Goal: Task Accomplishment & Management: Complete application form

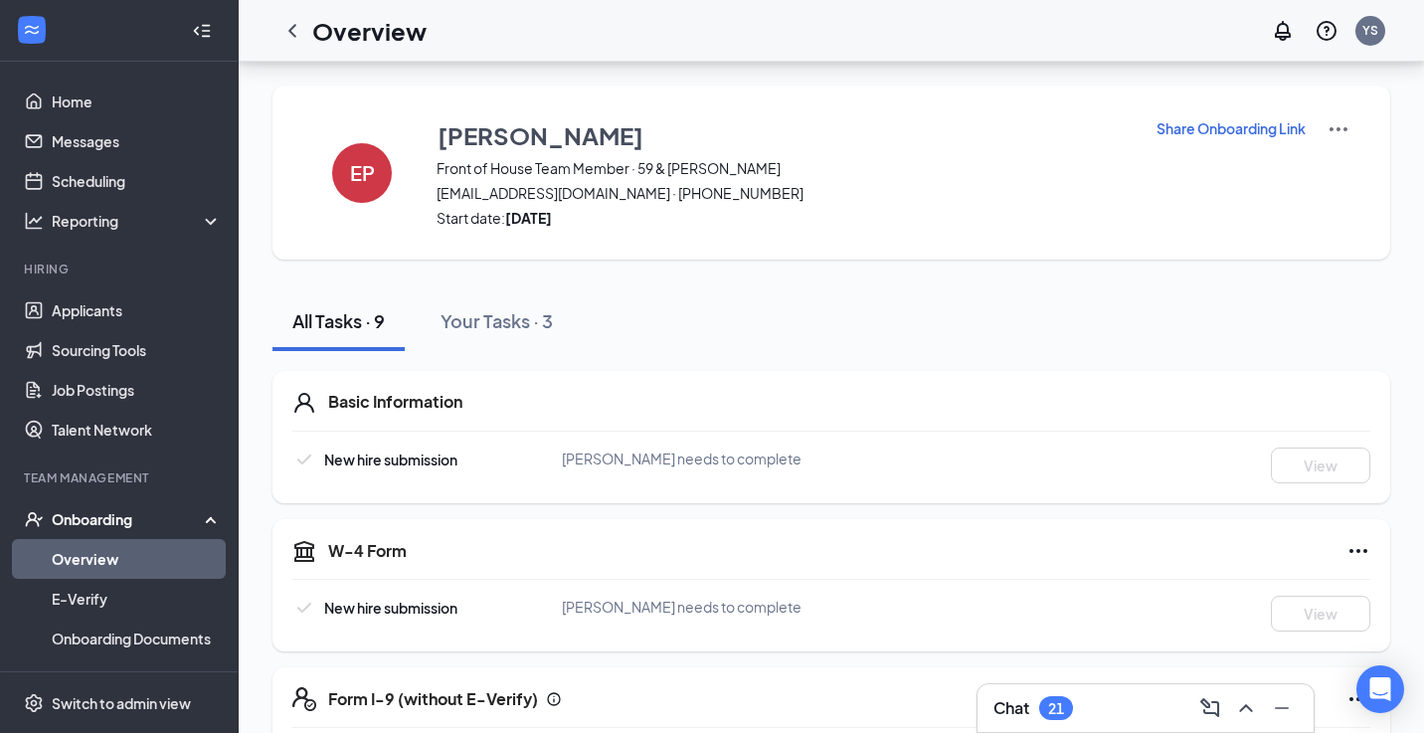
scroll to position [749, 0]
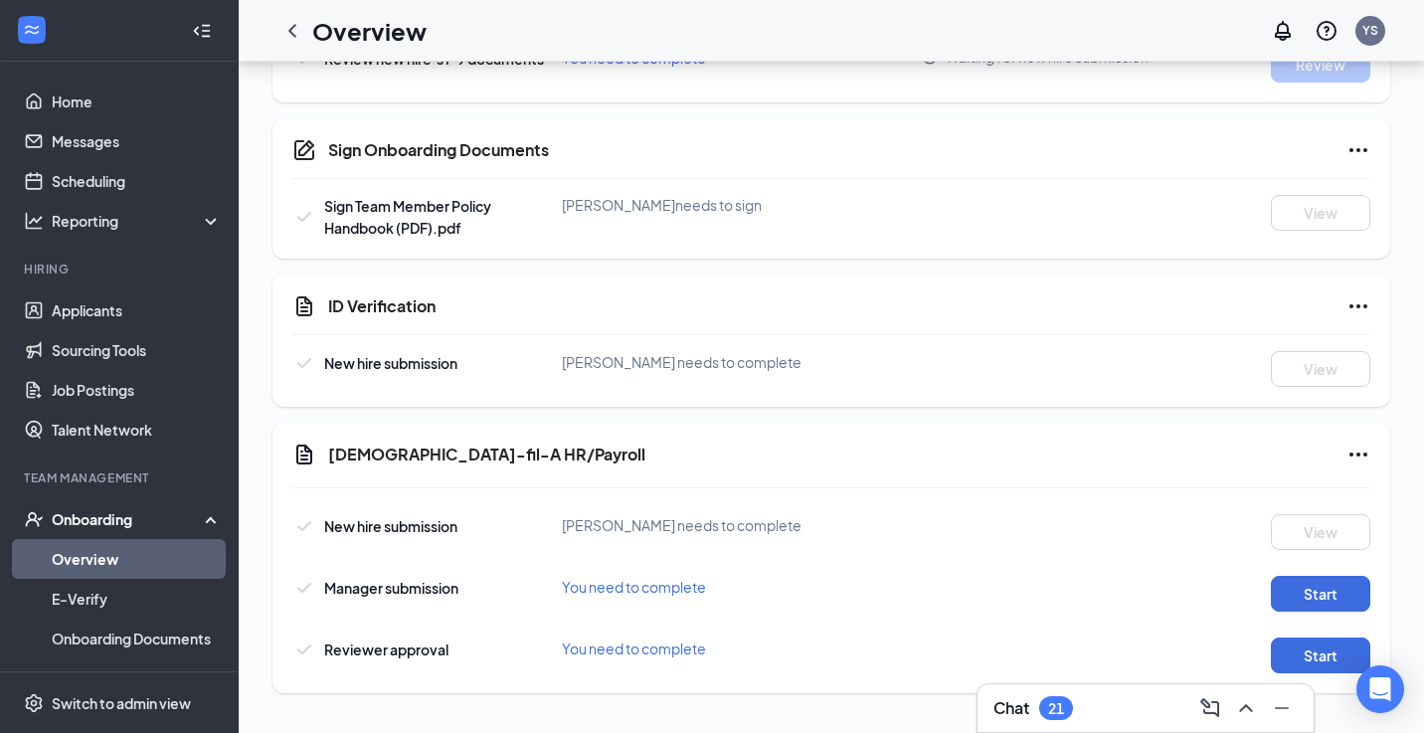
click at [834, 18] on div "Overview YS" at bounding box center [831, 31] width 1185 height 62
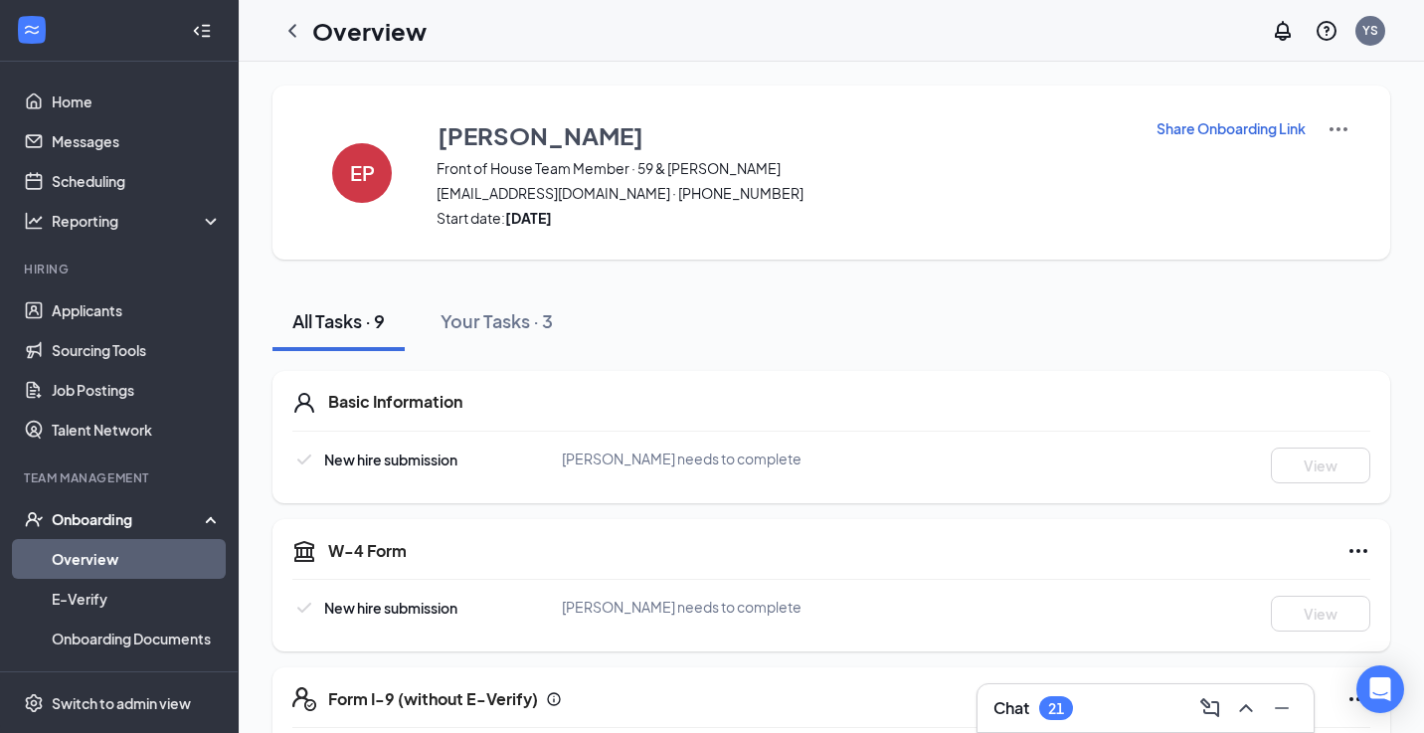
scroll to position [0, 0]
click at [292, 28] on icon "ChevronLeft" at bounding box center [292, 30] width 8 height 13
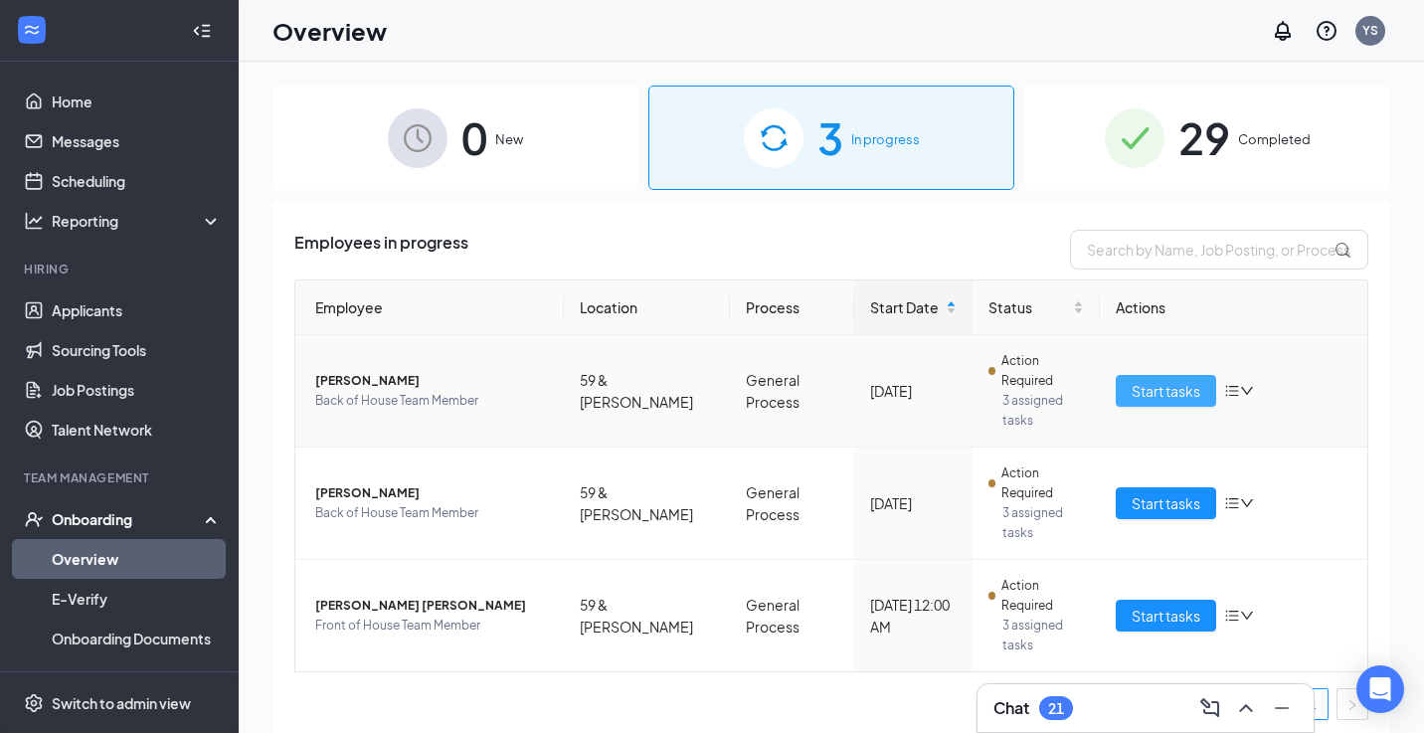
click at [1165, 380] on span "Start tasks" at bounding box center [1166, 391] width 69 height 22
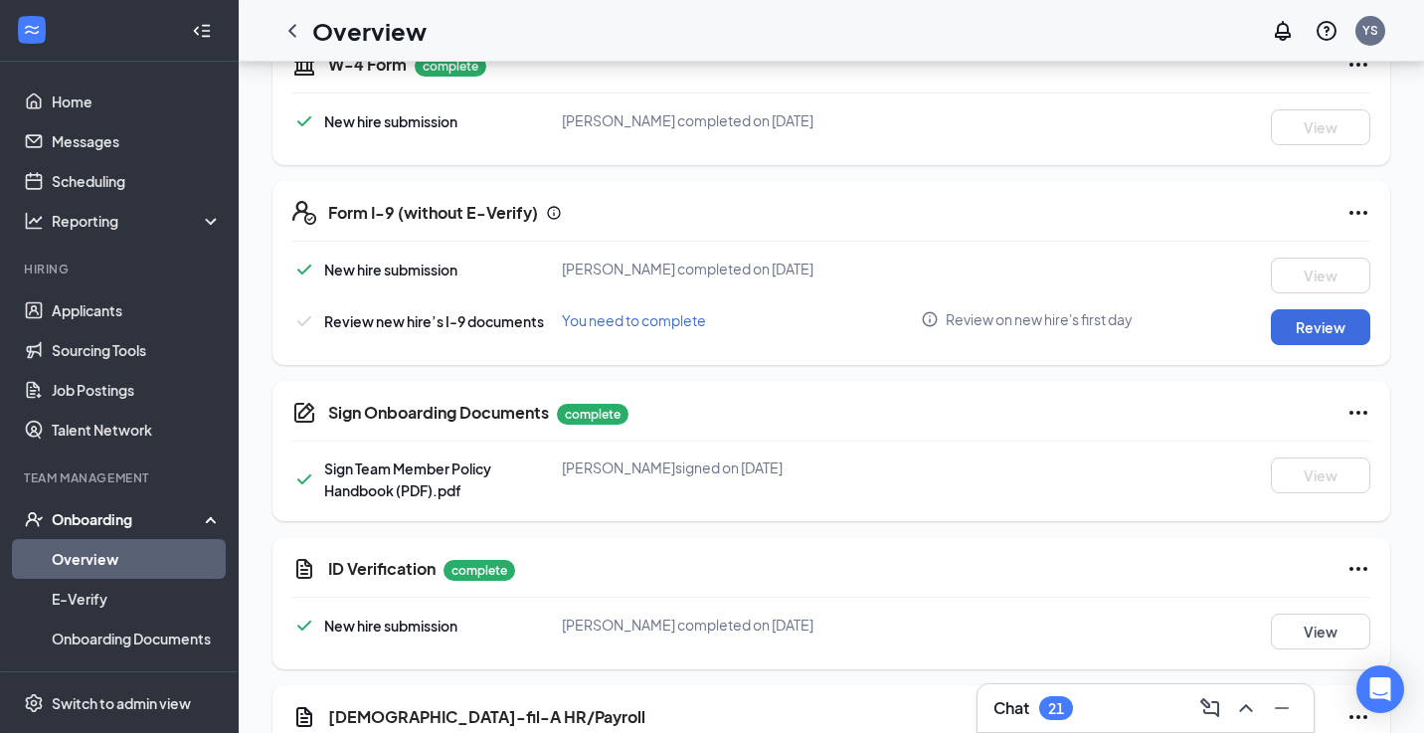
scroll to position [483, 0]
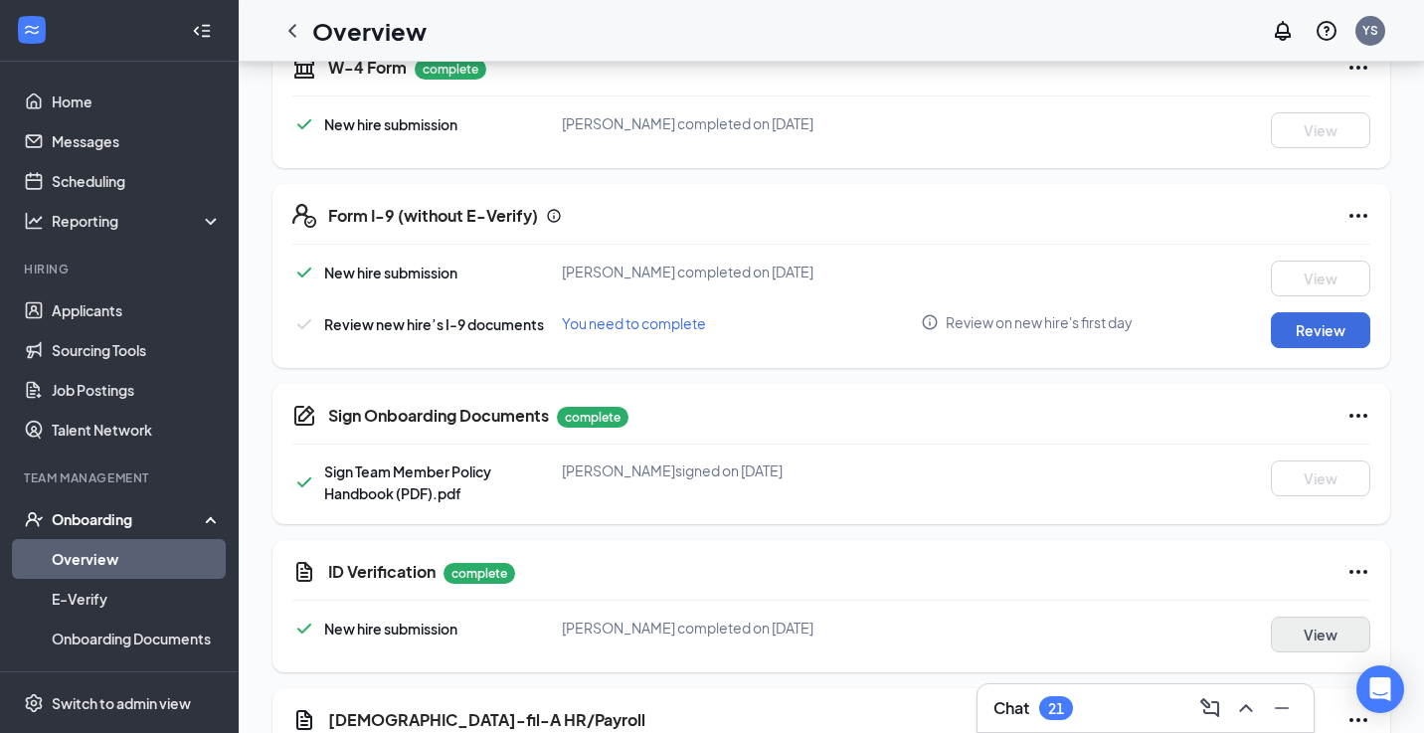
click at [1296, 639] on button "View" at bounding box center [1320, 635] width 99 height 36
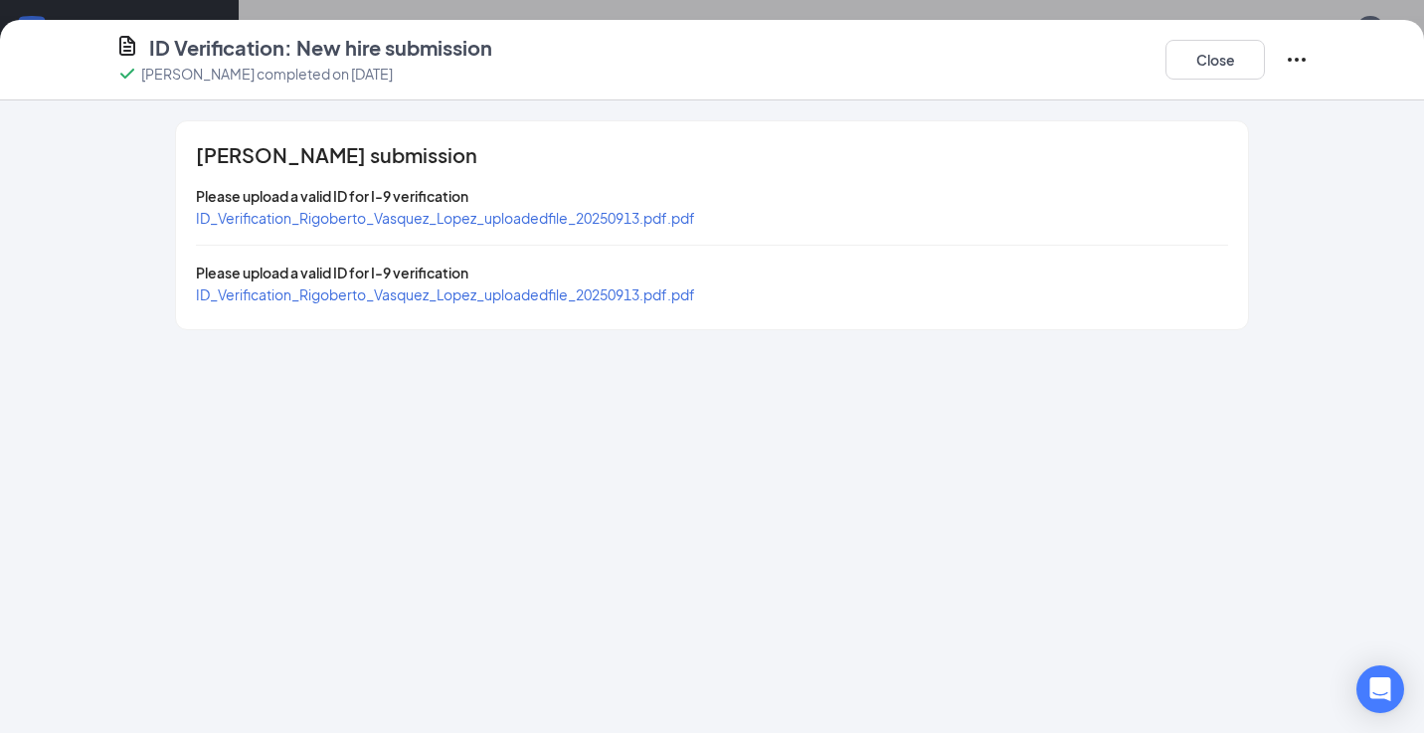
click at [577, 214] on span "ID_Verification_Rigoberto_Vasquez_Lopez_uploadedfile_20250913.pdf.pdf" at bounding box center [445, 218] width 499 height 18
click at [286, 293] on span "ID_Verification_Rigoberto_Vasquez_Lopez_uploadedfile_20250913.pdf.pdf" at bounding box center [445, 294] width 499 height 18
click at [538, 219] on span "ID_Verification_Rigoberto_Vasquez_Lopez_uploadedfile_20250913.pdf.pdf" at bounding box center [445, 218] width 499 height 18
click at [1216, 62] on button "Close" at bounding box center [1214, 60] width 99 height 40
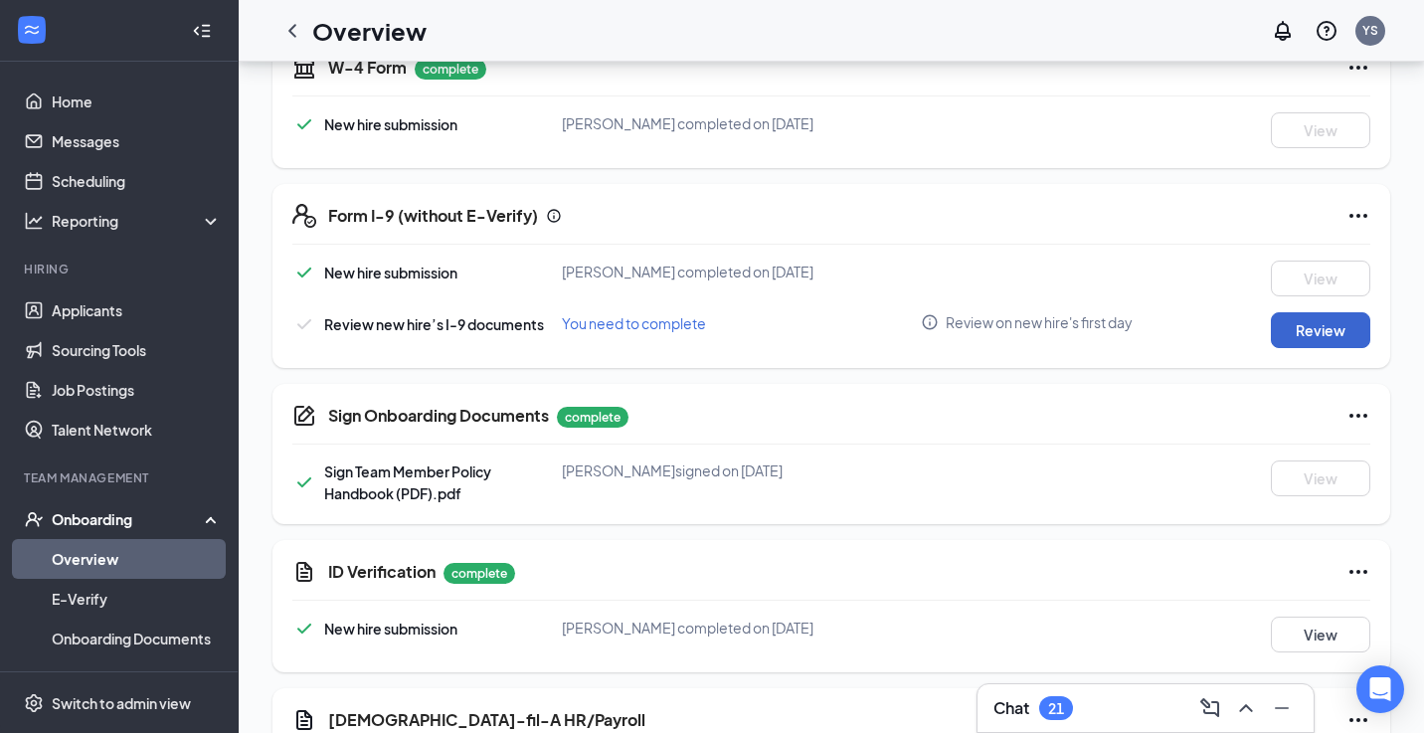
click at [1336, 327] on button "Review" at bounding box center [1320, 330] width 99 height 36
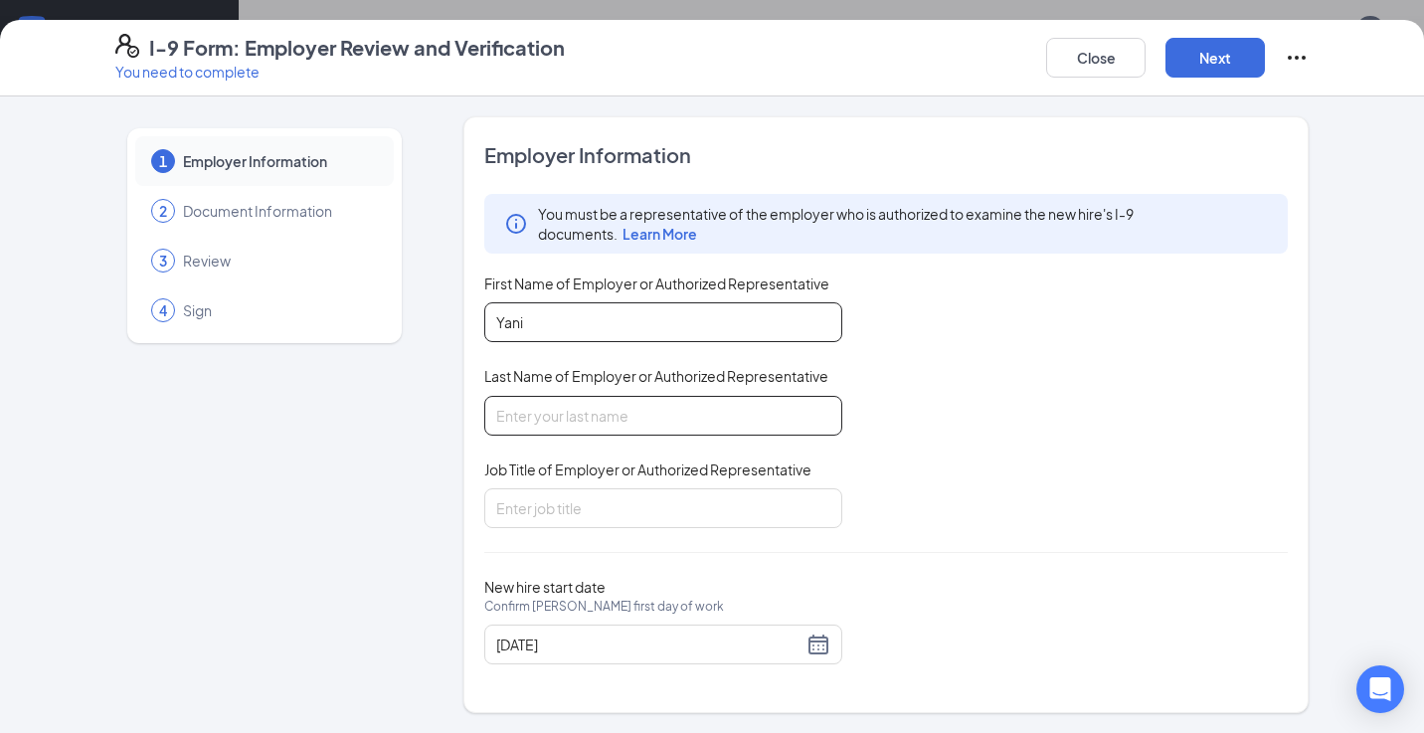
type input "Yani"
click at [699, 408] on input "Last Name of Employer or Authorized Representative" at bounding box center [663, 416] width 358 height 40
type input "[PERSON_NAME]"
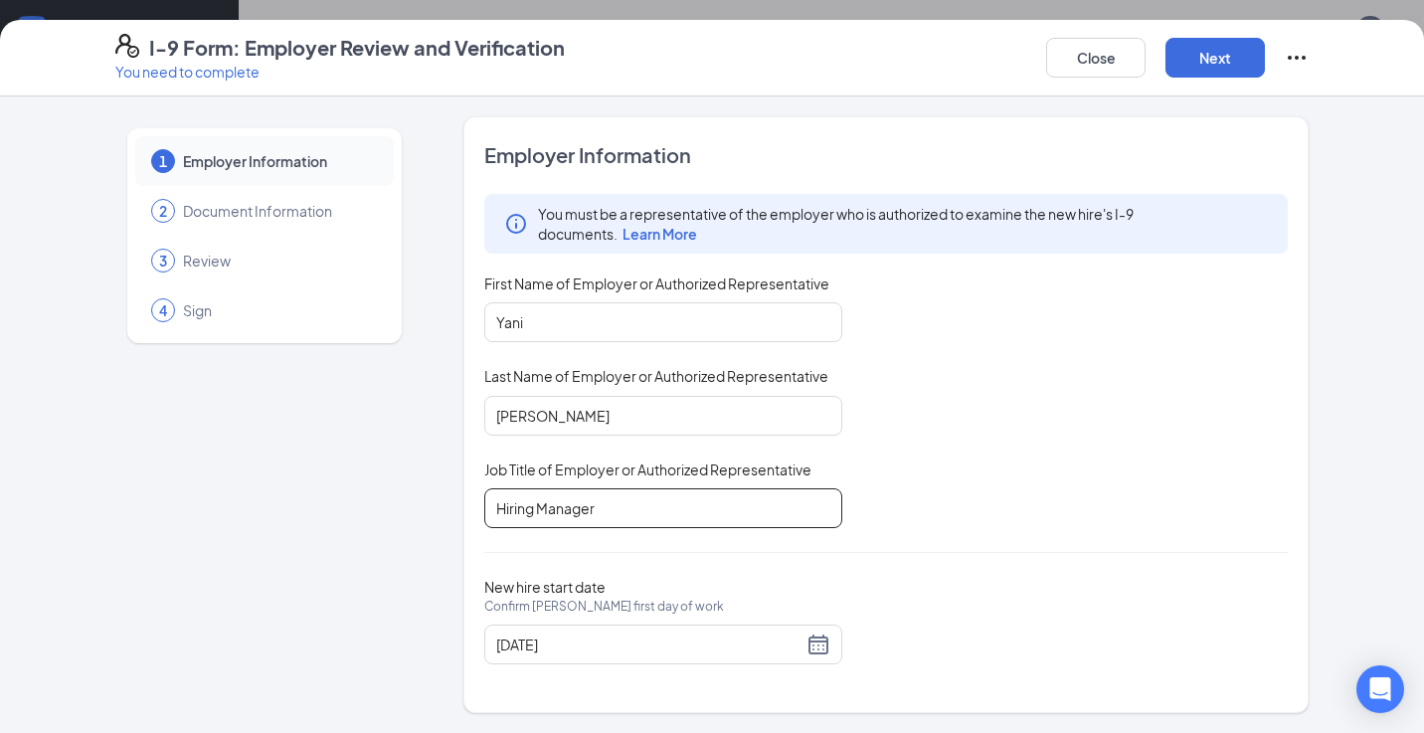
scroll to position [749, 0]
type input "Hiring Manager"
click at [1208, 58] on button "Next" at bounding box center [1214, 58] width 99 height 40
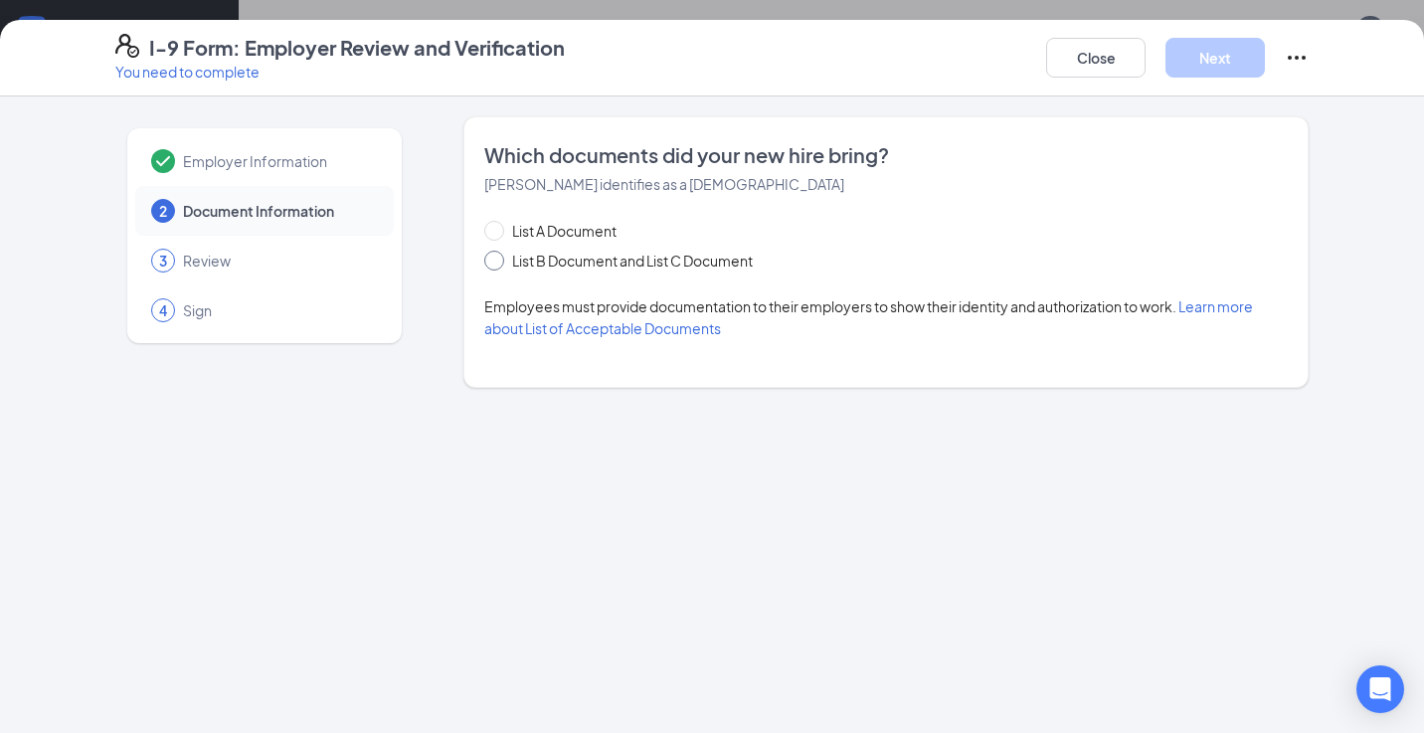
click at [497, 264] on input "List B Document and List C Document" at bounding box center [491, 258] width 14 height 14
radio input "true"
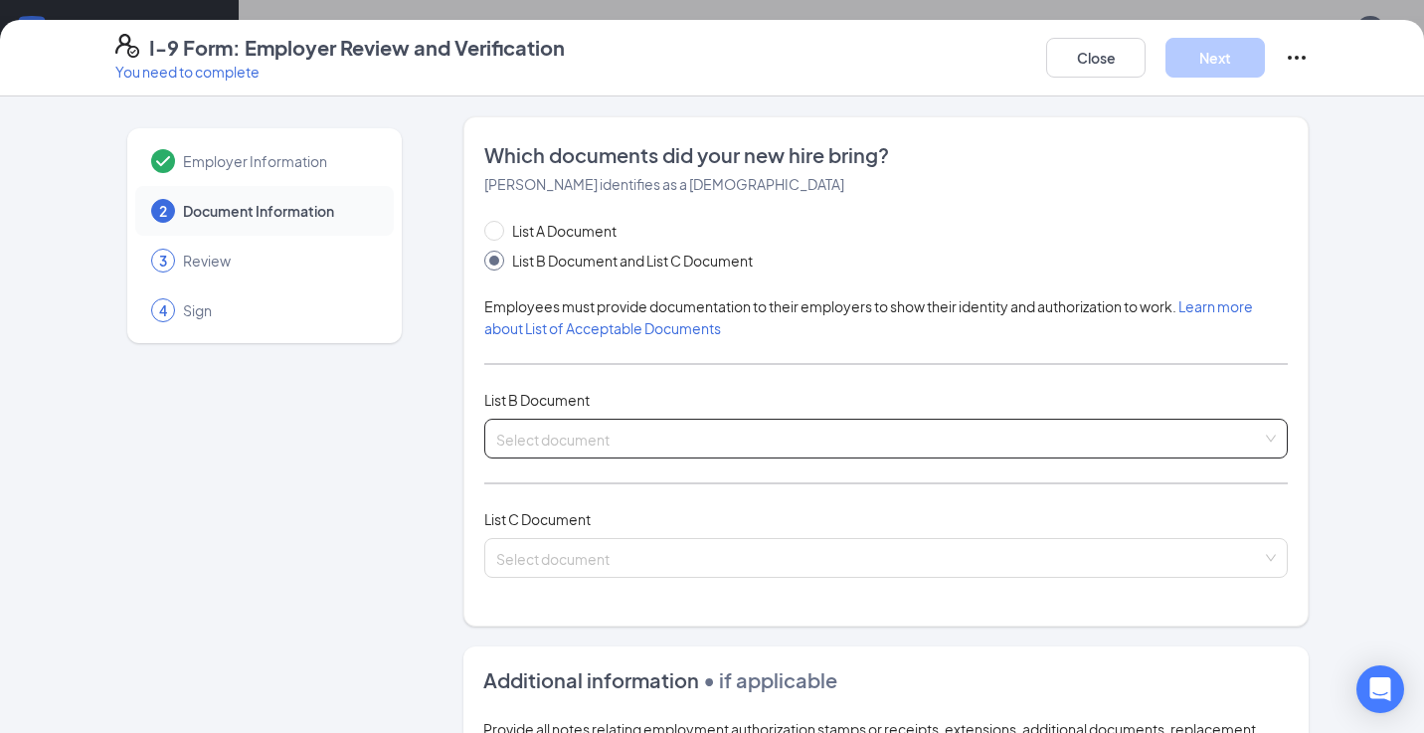
click at [1268, 430] on div "Select document" at bounding box center [885, 439] width 803 height 40
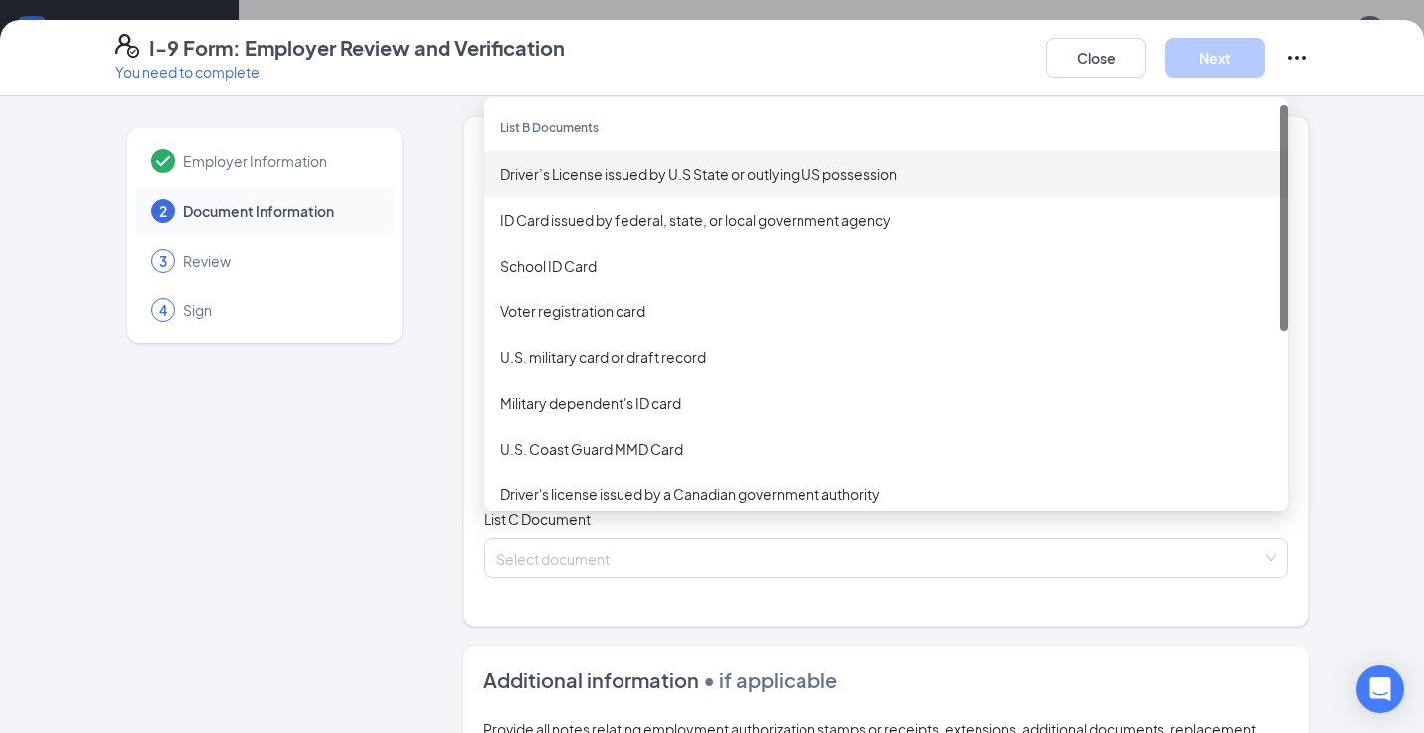
click at [461, 124] on div "Employer Information 2 Document Information 3 Review 4 Sign Which documents did…" at bounding box center [711, 631] width 1193 height 1030
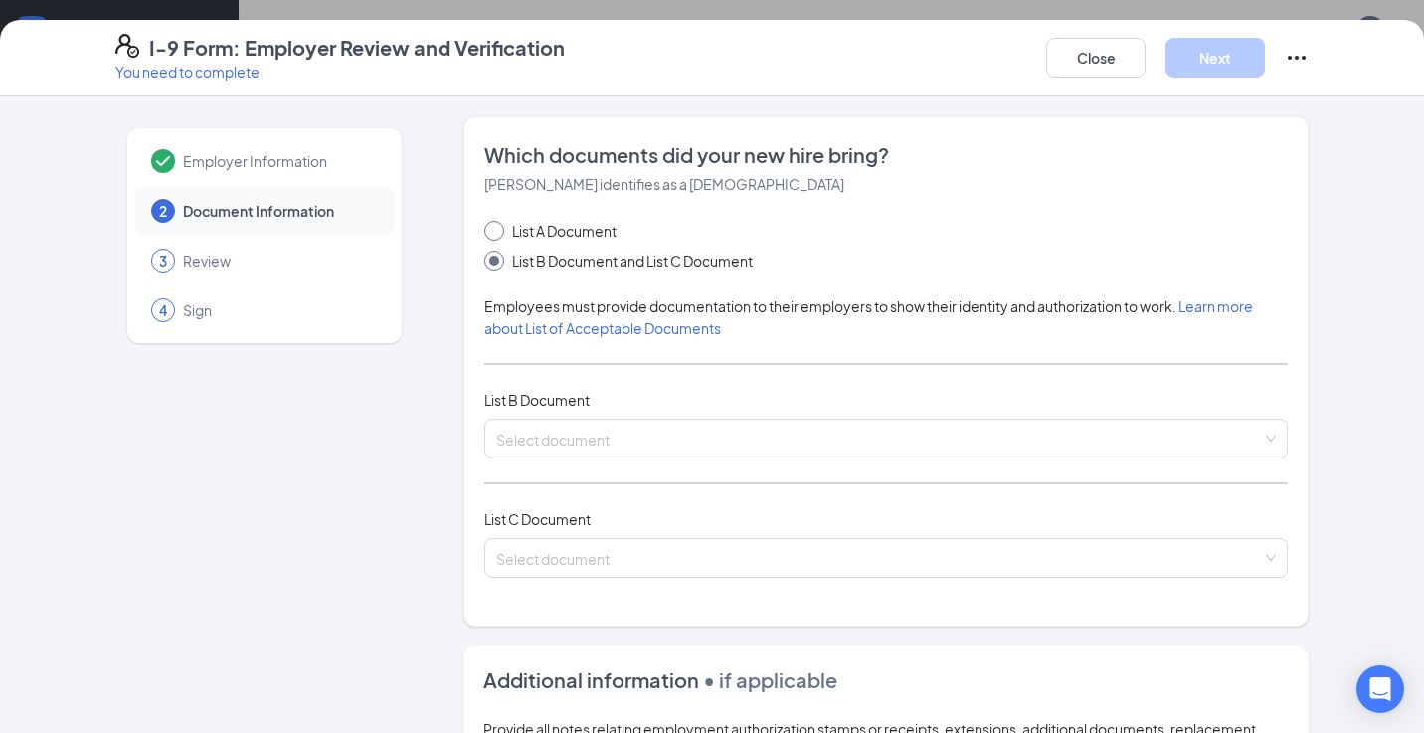
click at [496, 223] on input "List A Document" at bounding box center [491, 228] width 14 height 14
radio input "true"
radio input "false"
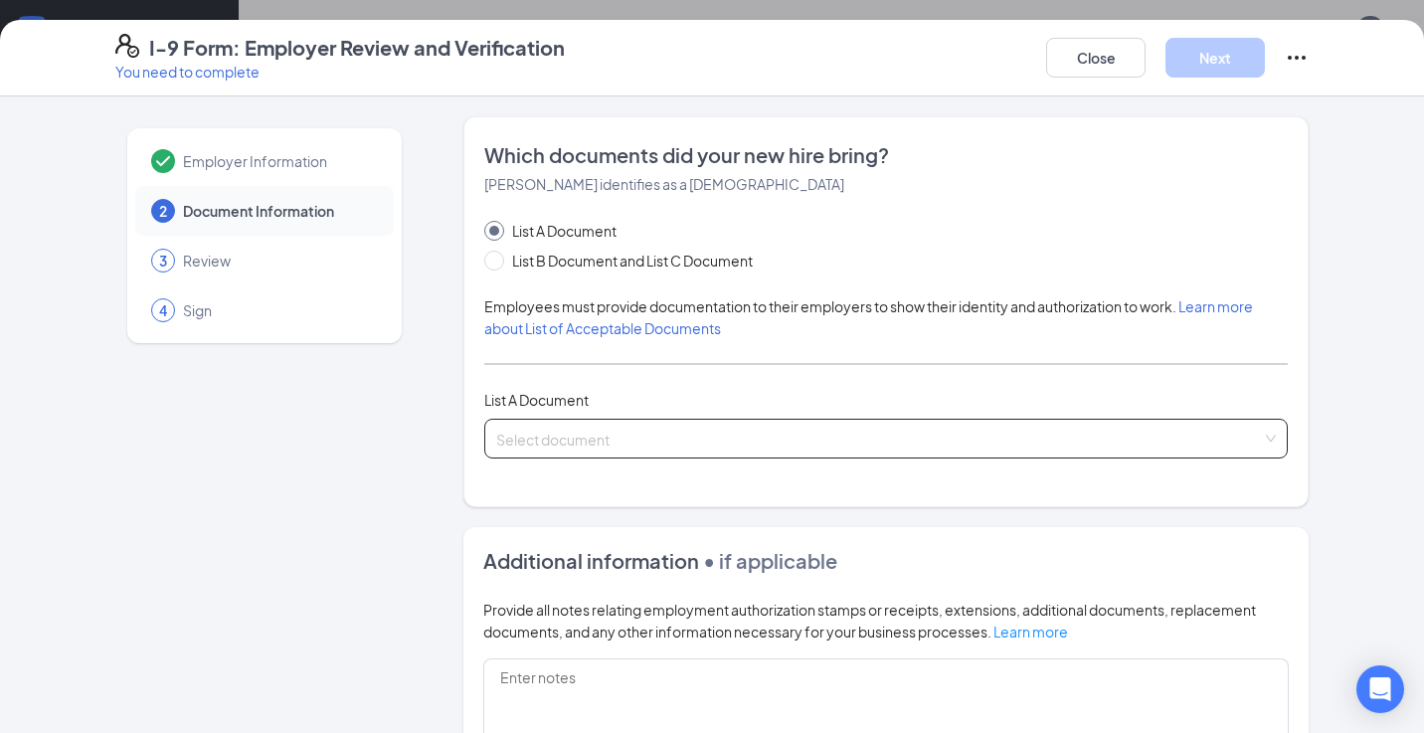
click at [1277, 430] on div "Select document" at bounding box center [885, 439] width 803 height 40
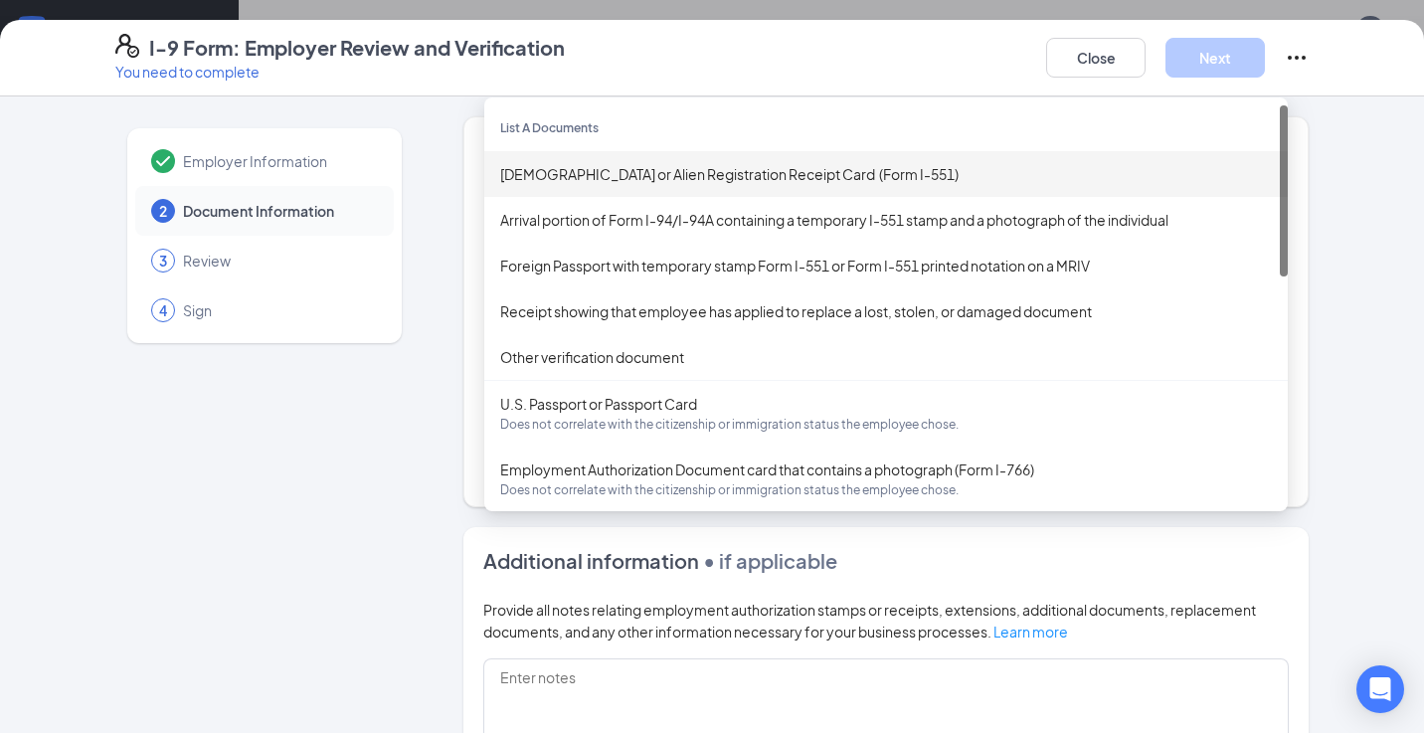
click at [675, 176] on div "[DEMOGRAPHIC_DATA] or Alien Registration Receipt Card (Form I-551)" at bounding box center [886, 174] width 772 height 22
